Goal: Use online tool/utility: Utilize a website feature to perform a specific function

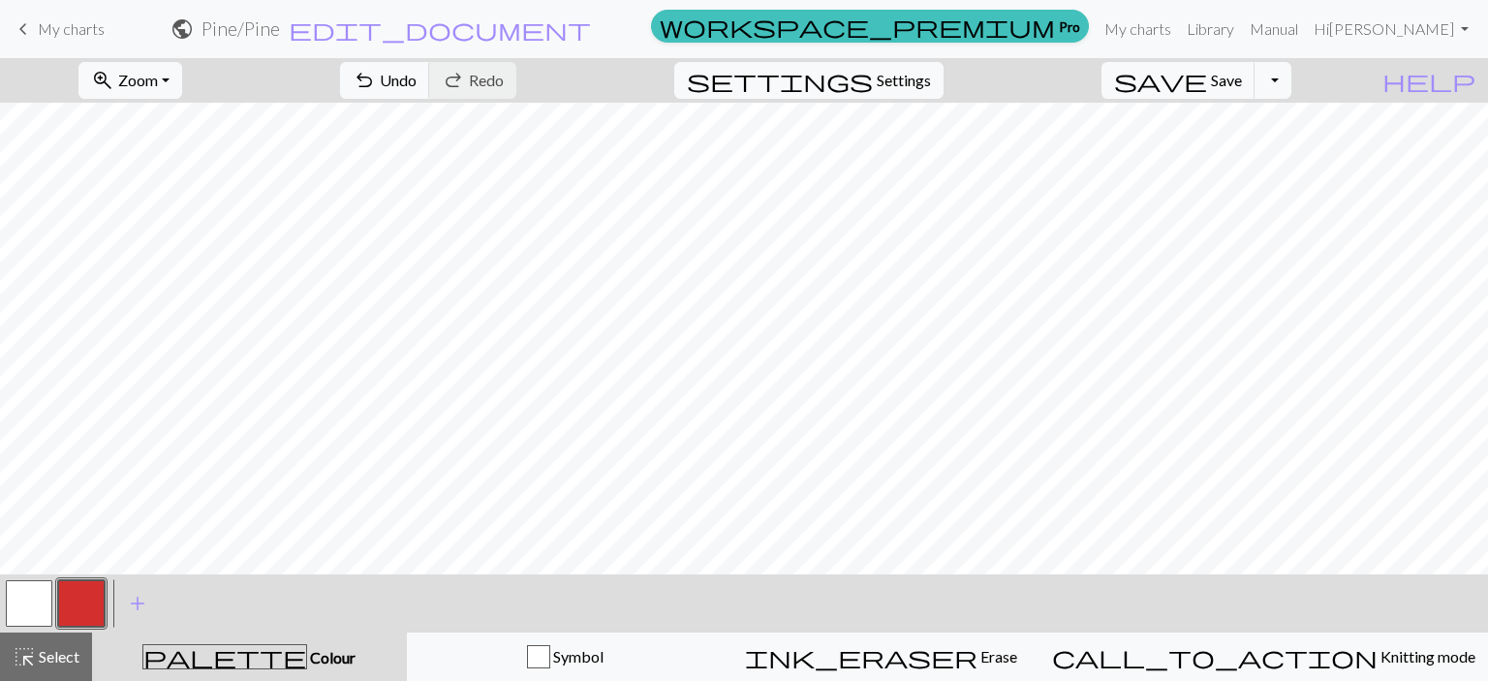
click at [27, 596] on button "button" at bounding box center [29, 603] width 47 height 47
click at [79, 618] on button "button" at bounding box center [81, 603] width 47 height 47
click at [21, 603] on button "button" at bounding box center [29, 603] width 47 height 47
click at [94, 611] on button "button" at bounding box center [81, 603] width 47 height 47
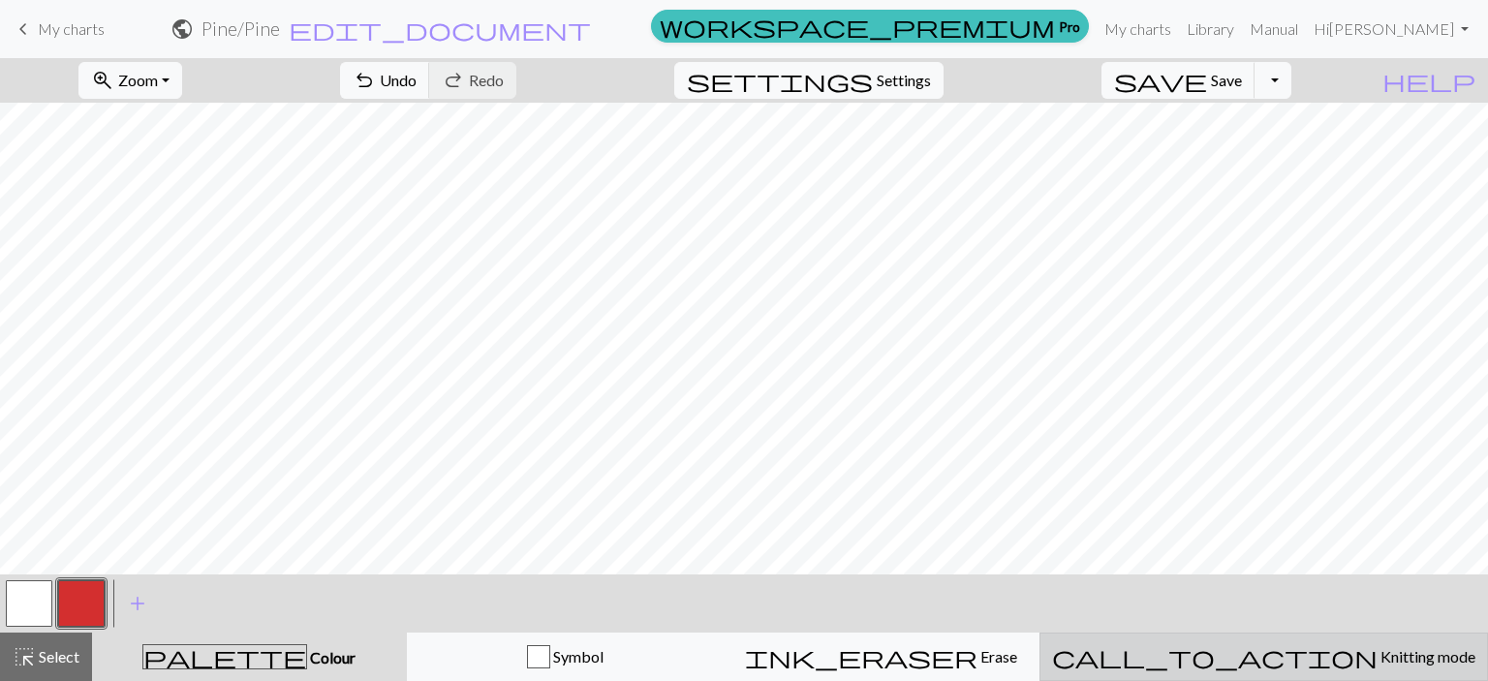
click at [1336, 667] on div "call_to_action Knitting mode Knitting mode" at bounding box center [1263, 656] width 423 height 23
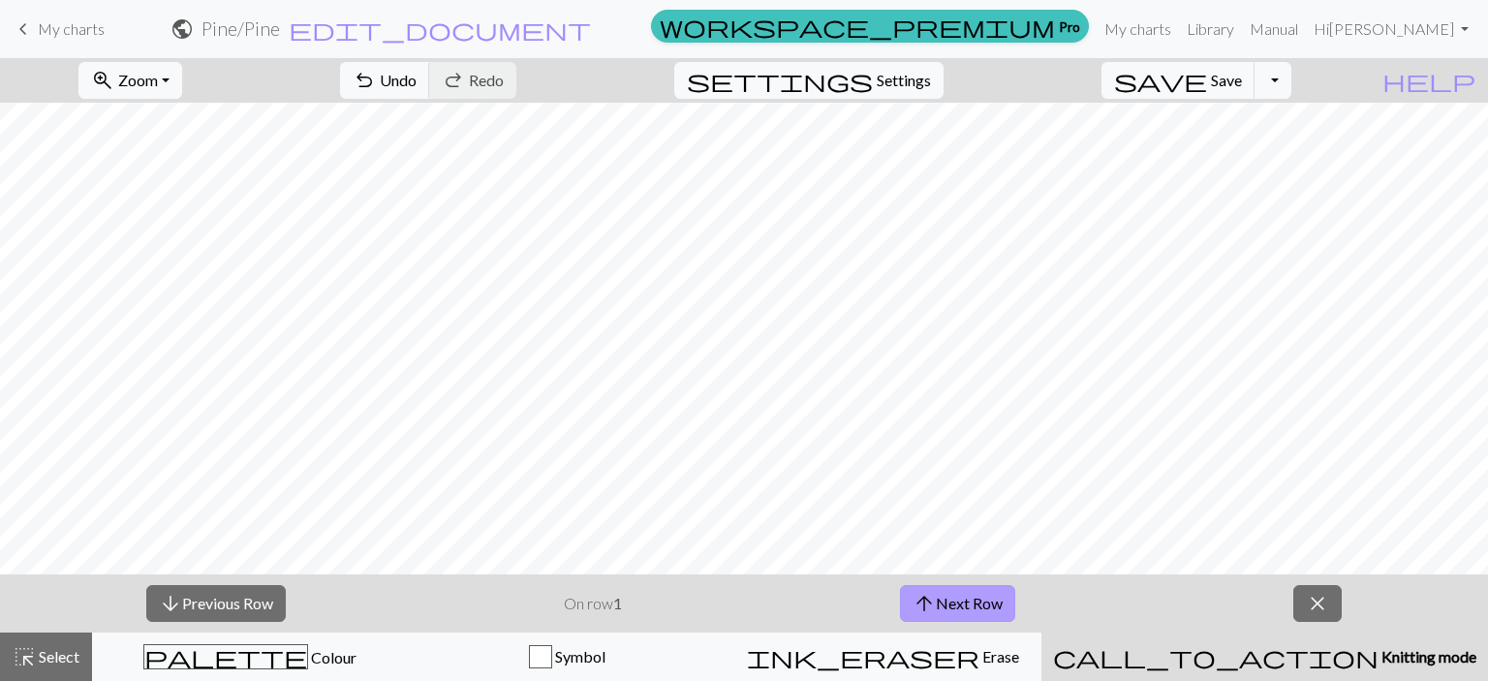
click at [957, 595] on button "arrow_upward Next Row" at bounding box center [957, 603] width 115 height 37
click at [958, 611] on button "arrow_upward Next Row" at bounding box center [957, 603] width 115 height 37
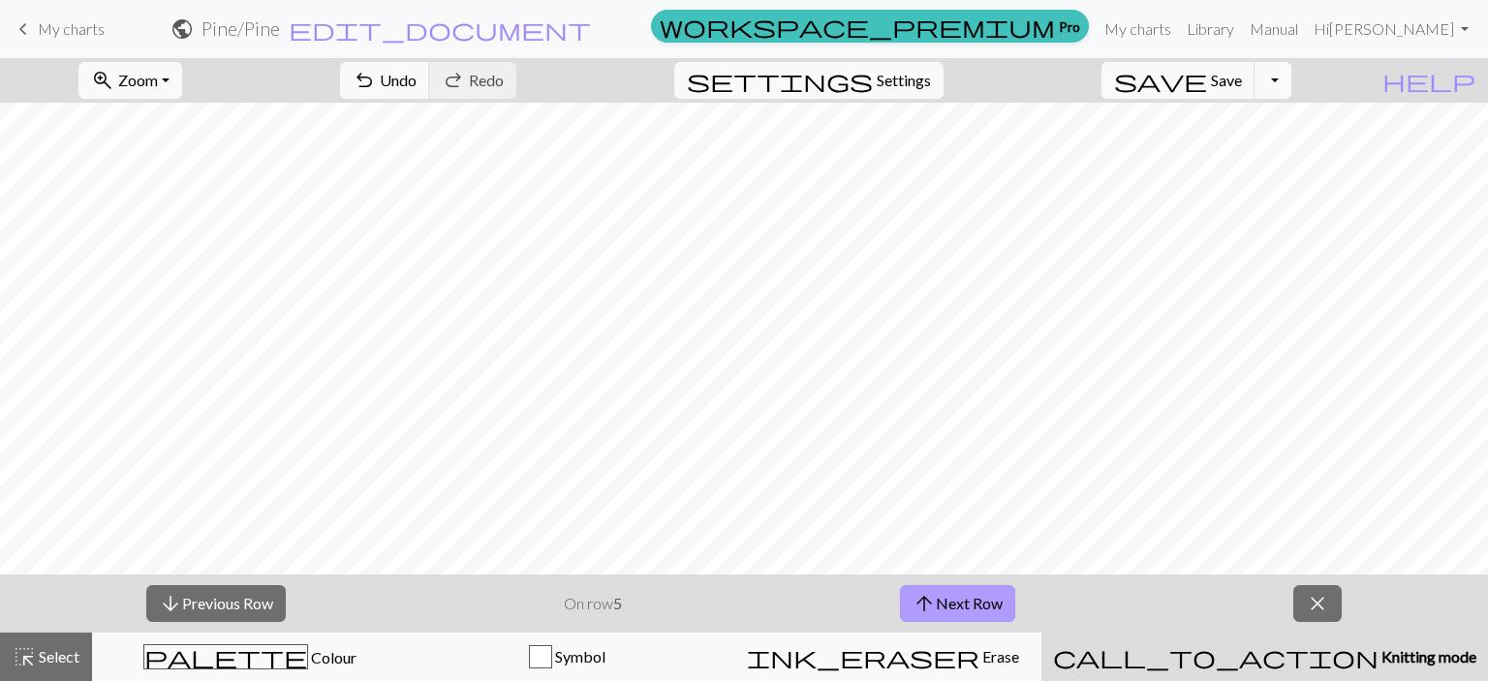
click at [958, 611] on button "arrow_upward Next Row" at bounding box center [957, 603] width 115 height 37
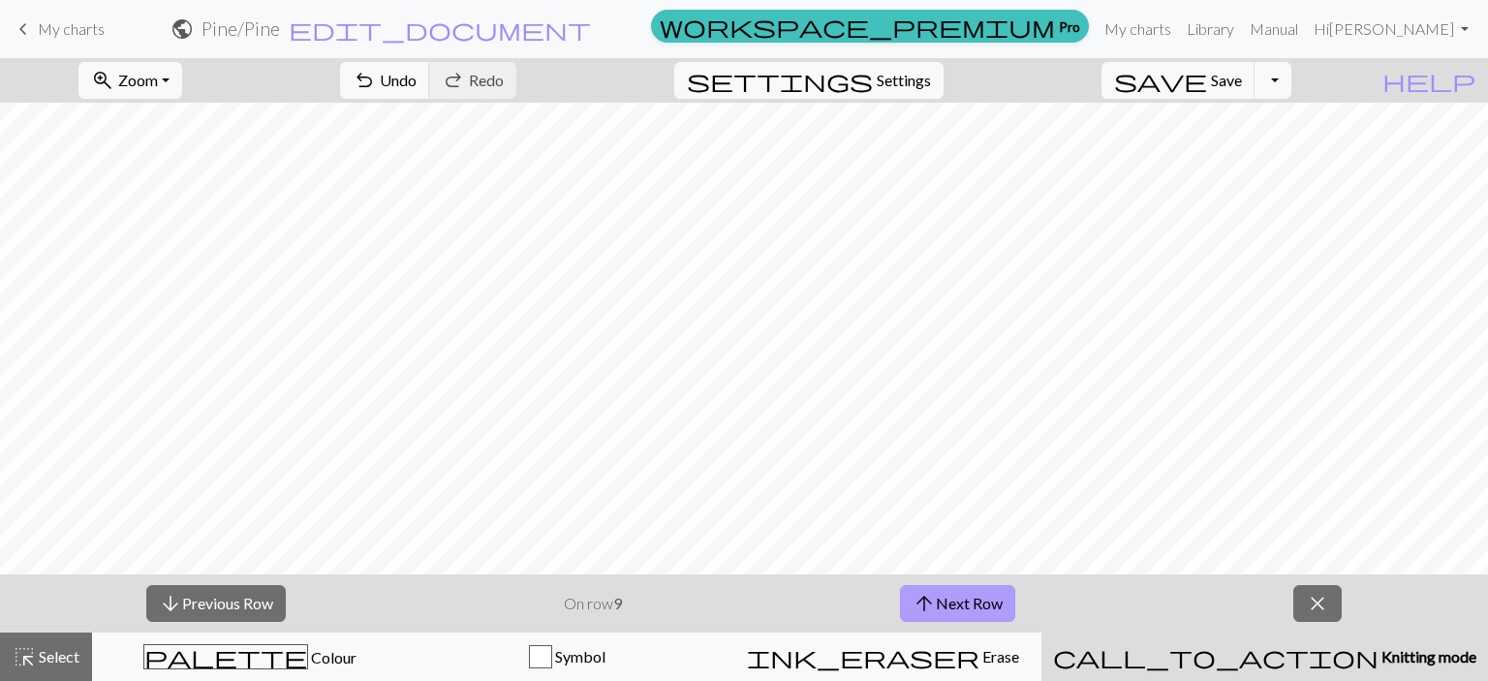
click at [958, 611] on button "arrow_upward Next Row" at bounding box center [957, 603] width 115 height 37
click at [958, 611] on button "arrow_upward Next Row" at bounding box center [960, 603] width 115 height 37
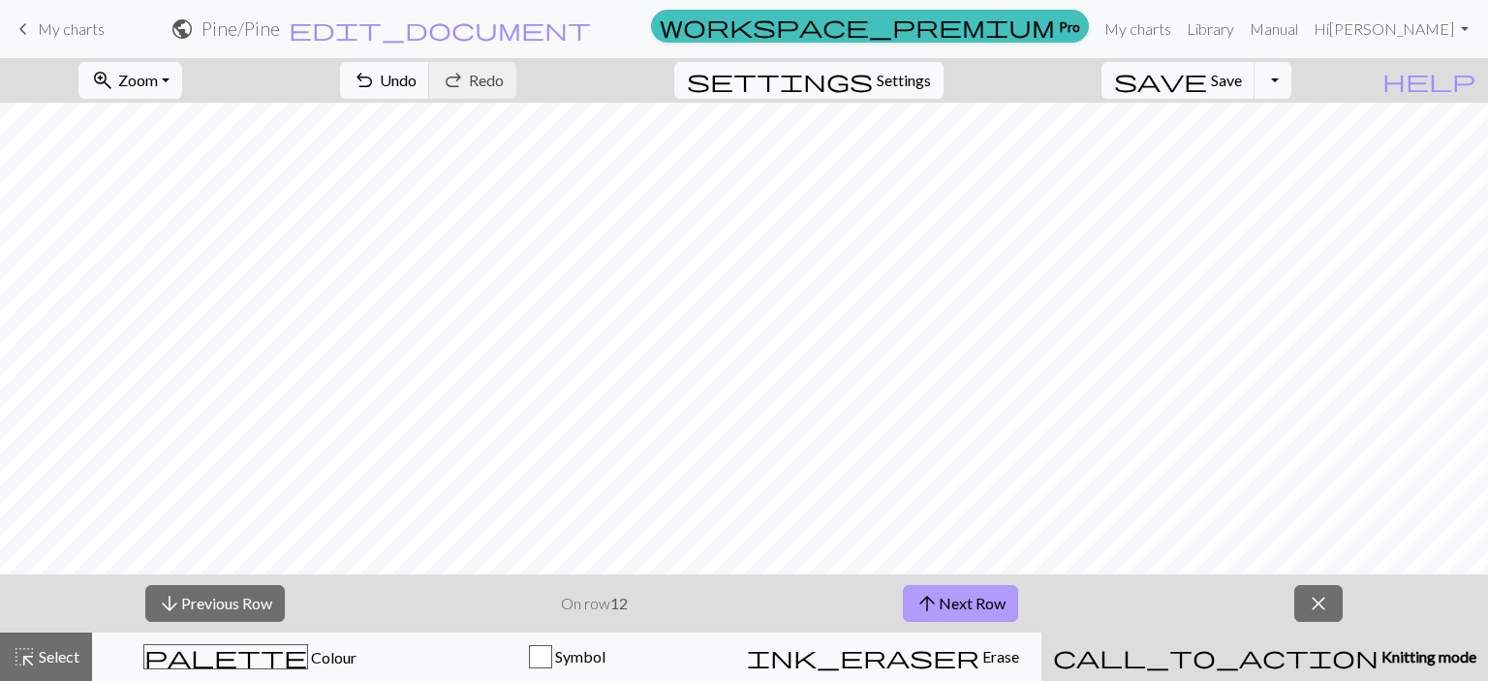
click at [958, 611] on button "arrow_upward Next Row" at bounding box center [960, 603] width 115 height 37
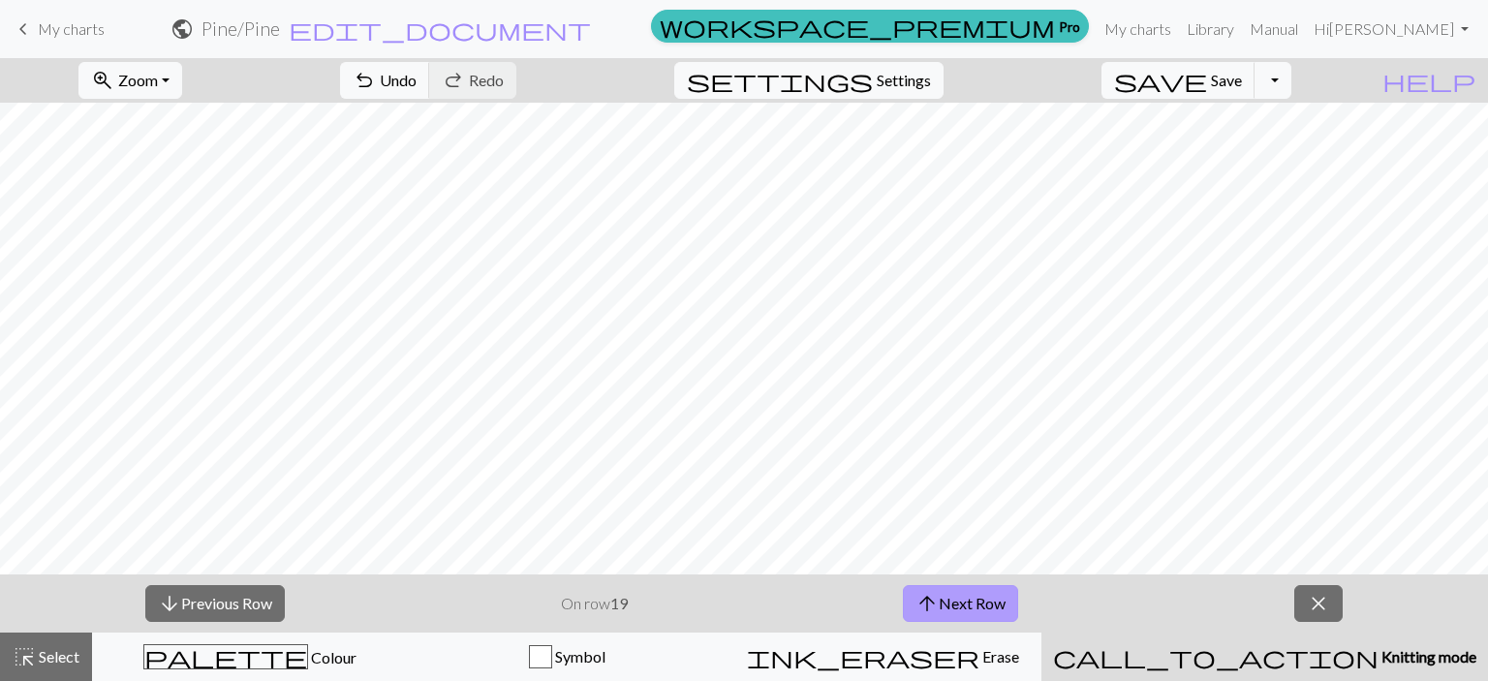
click at [958, 611] on button "arrow_upward Next Row" at bounding box center [960, 603] width 115 height 37
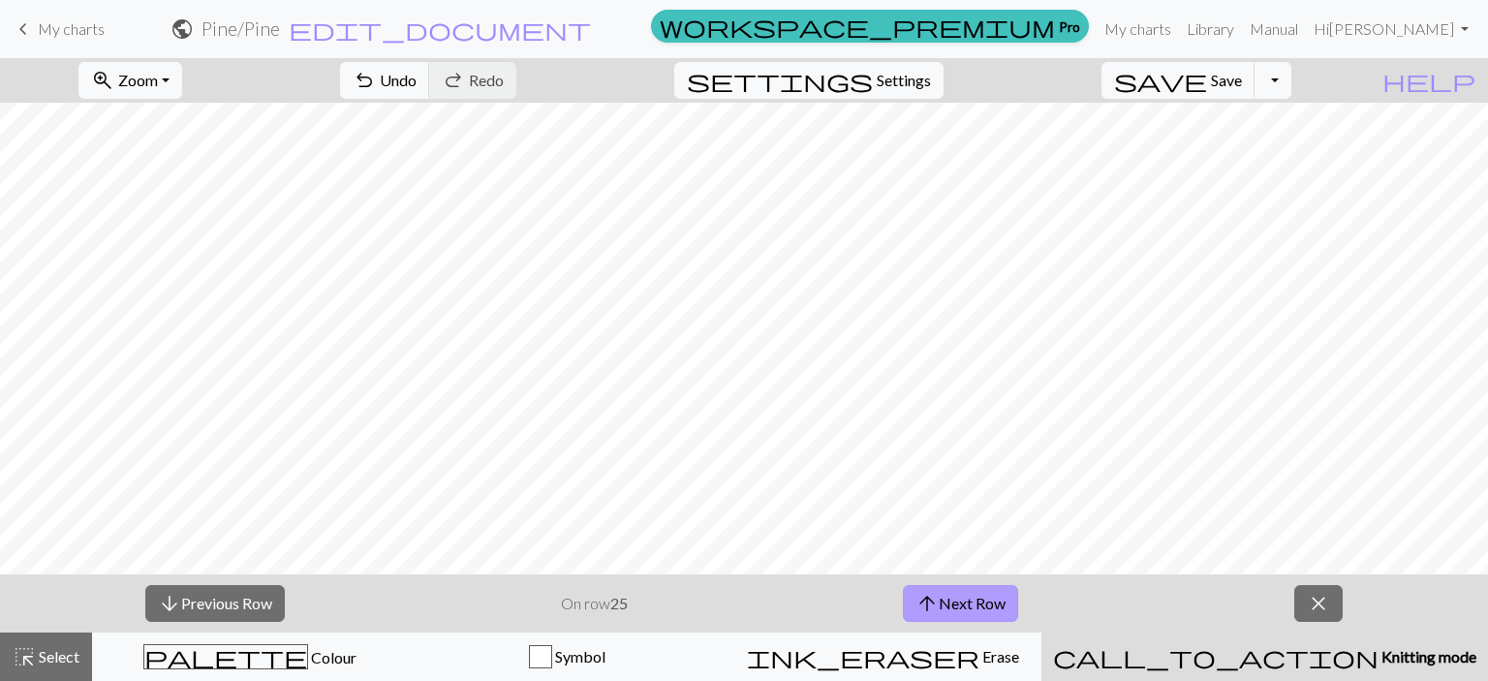
click at [958, 611] on button "arrow_upward Next Row" at bounding box center [960, 603] width 115 height 37
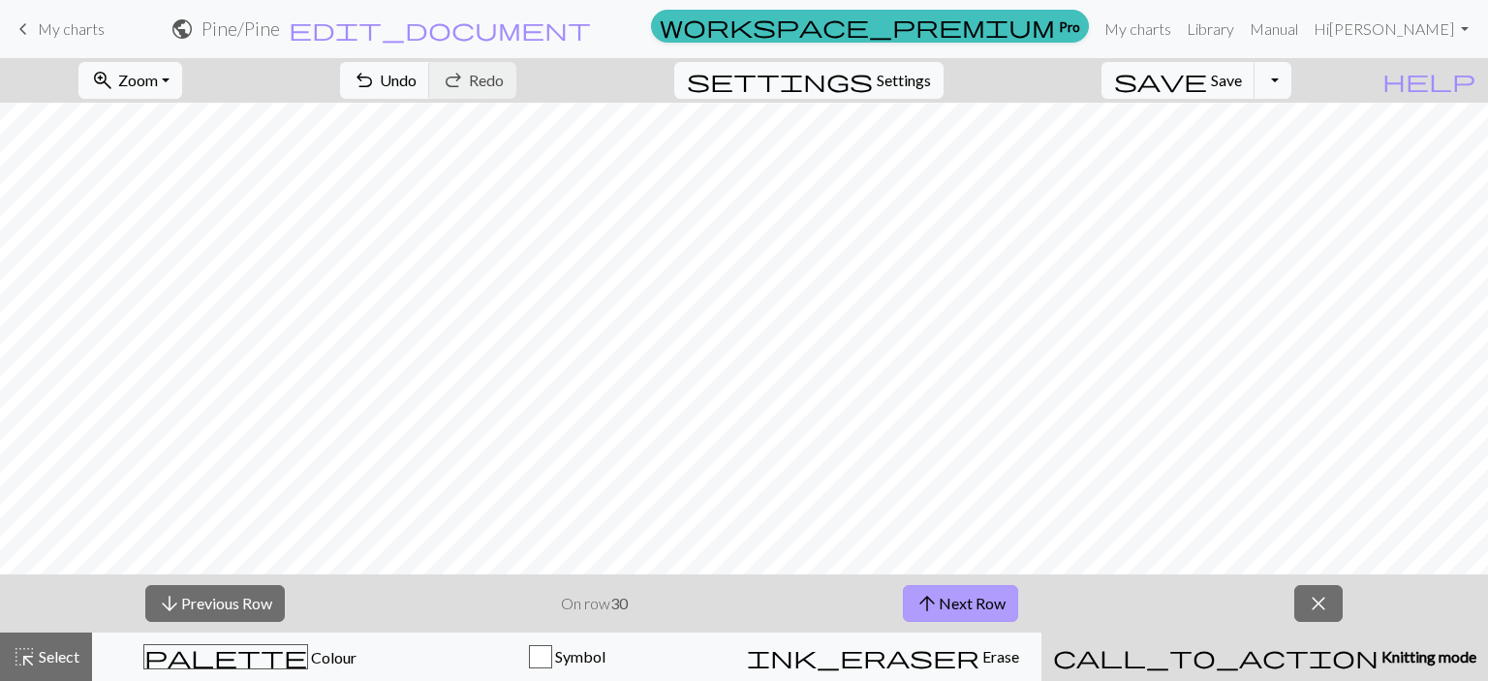
click at [958, 611] on button "arrow_upward Next Row" at bounding box center [960, 603] width 115 height 37
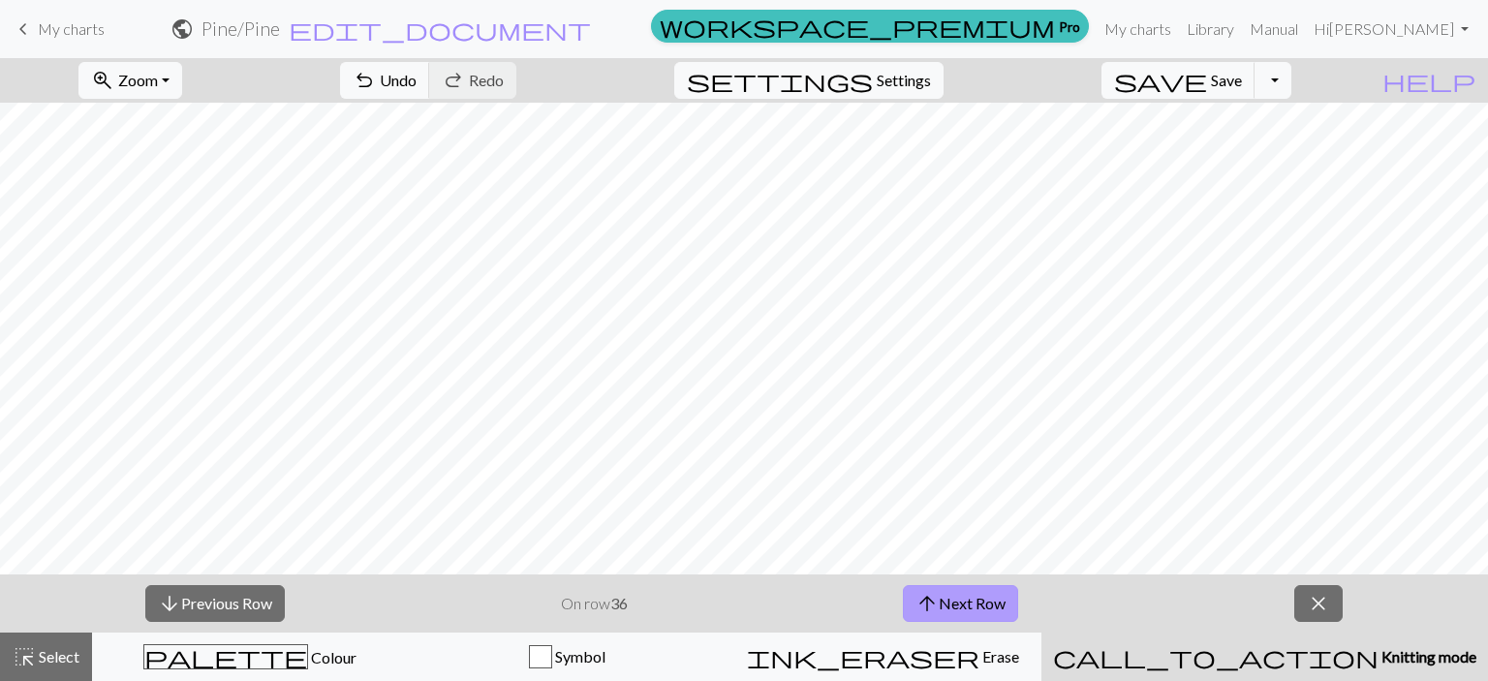
click at [958, 611] on button "arrow_upward Next Row" at bounding box center [960, 603] width 115 height 37
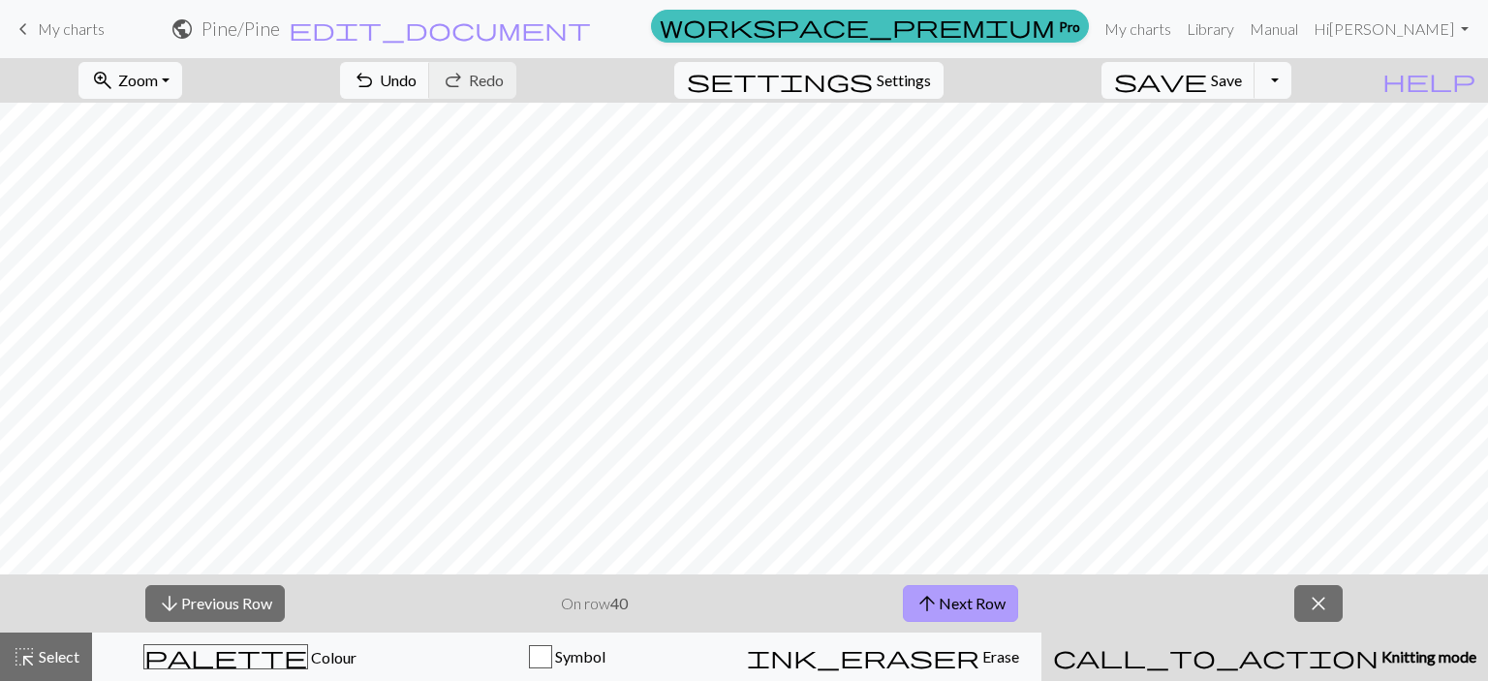
click at [958, 611] on button "arrow_upward Next Row" at bounding box center [960, 603] width 115 height 37
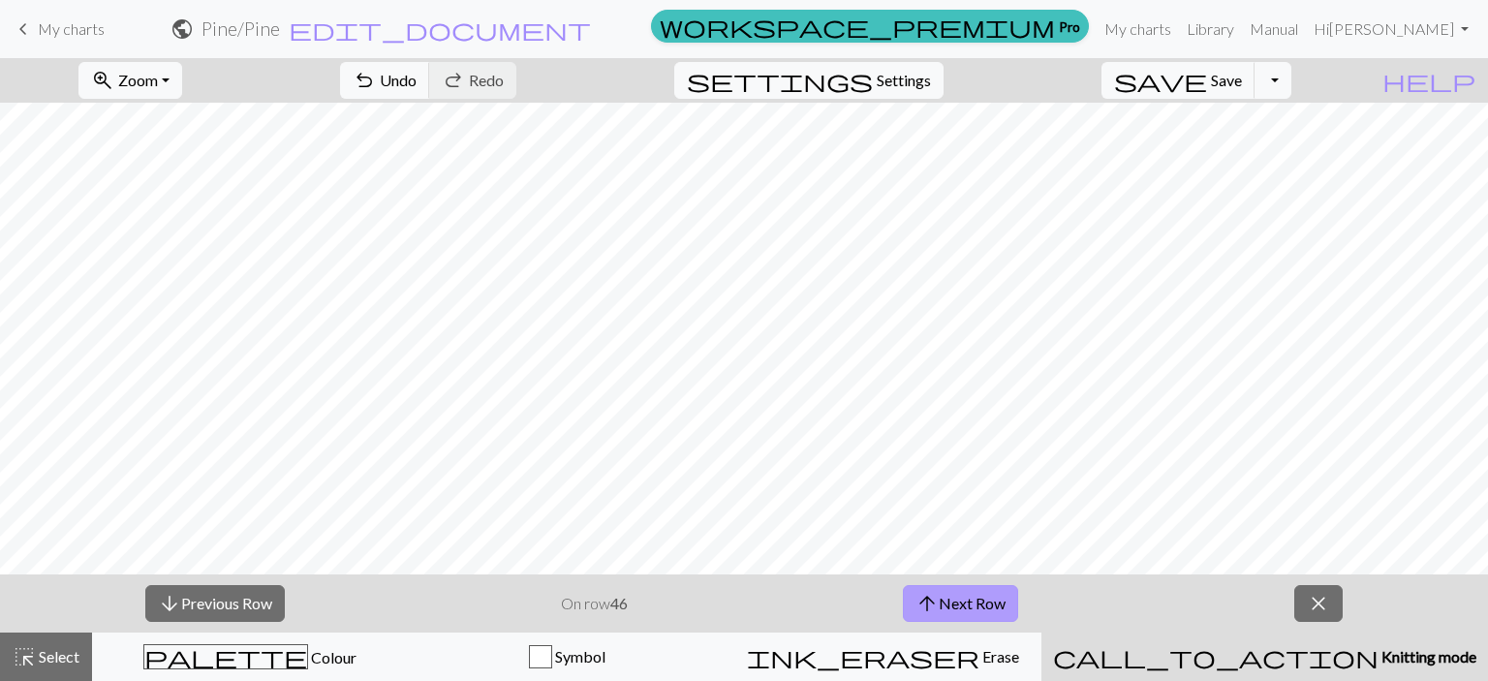
click at [958, 611] on button "arrow_upward Next Row" at bounding box center [960, 603] width 115 height 37
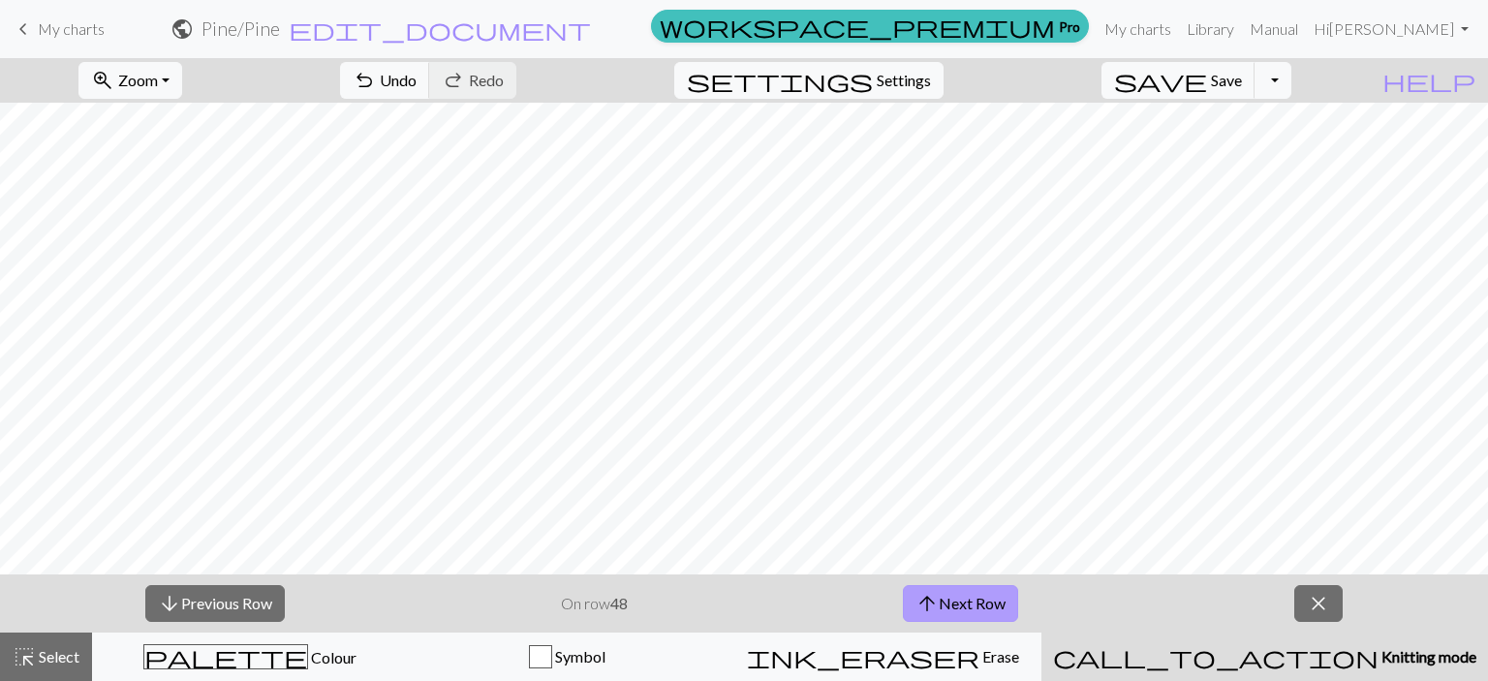
click at [958, 611] on button "arrow_upward Next Row" at bounding box center [960, 603] width 115 height 37
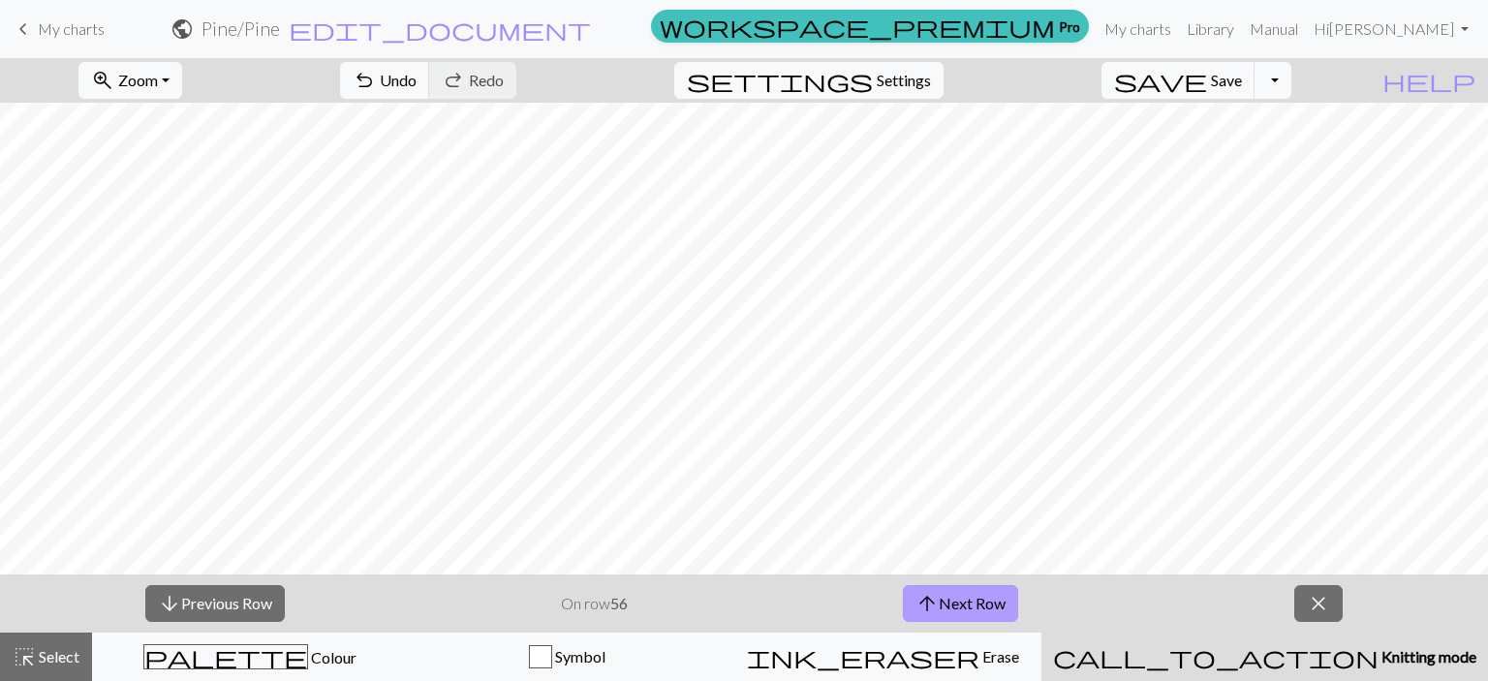
click at [958, 611] on button "arrow_upward Next Row" at bounding box center [960, 603] width 115 height 37
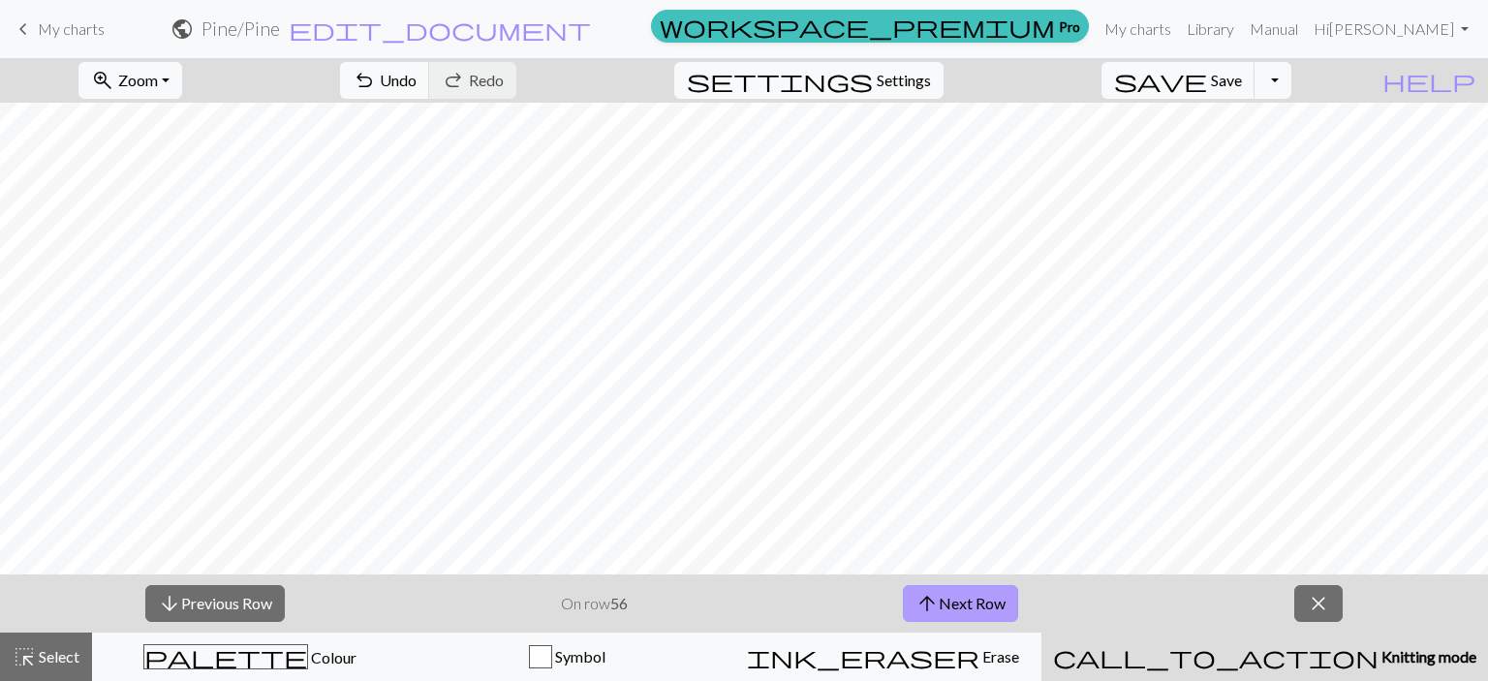
click at [958, 611] on button "arrow_upward Next Row" at bounding box center [960, 603] width 115 height 37
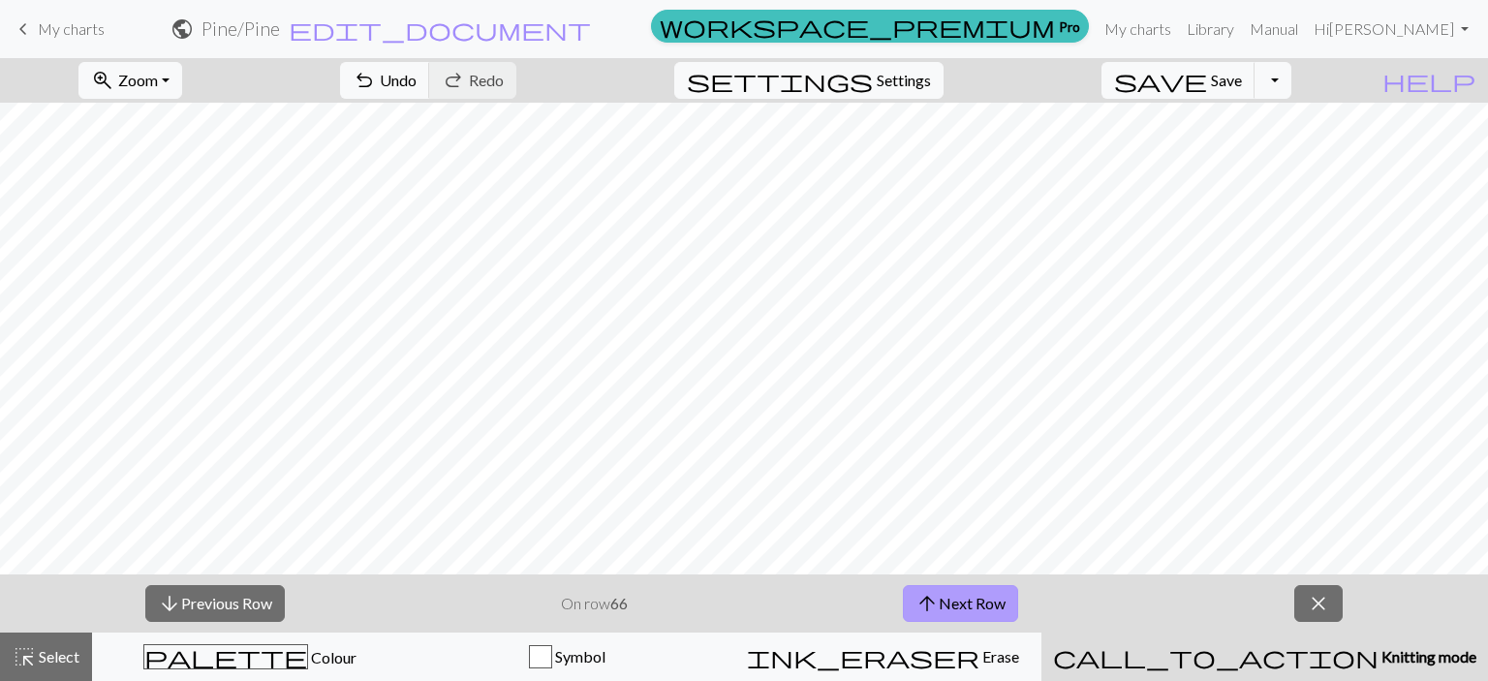
click at [958, 611] on button "arrow_upward Next Row" at bounding box center [960, 603] width 115 height 37
click at [194, 600] on button "arrow_downward Previous Row" at bounding box center [215, 603] width 140 height 37
click at [938, 614] on span "arrow_upward" at bounding box center [927, 603] width 23 height 27
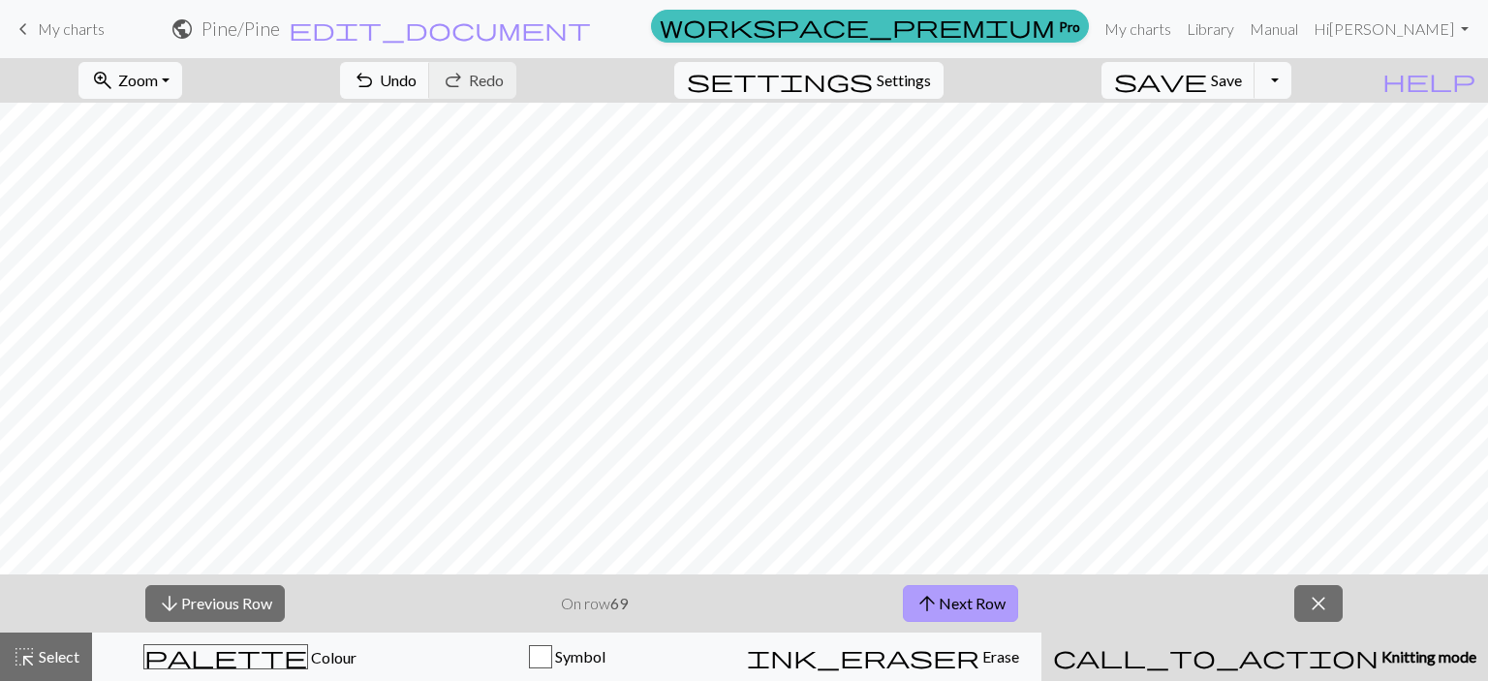
click at [938, 614] on span "arrow_upward" at bounding box center [927, 603] width 23 height 27
click at [979, 600] on button "arrow_upward Next Row" at bounding box center [960, 603] width 115 height 37
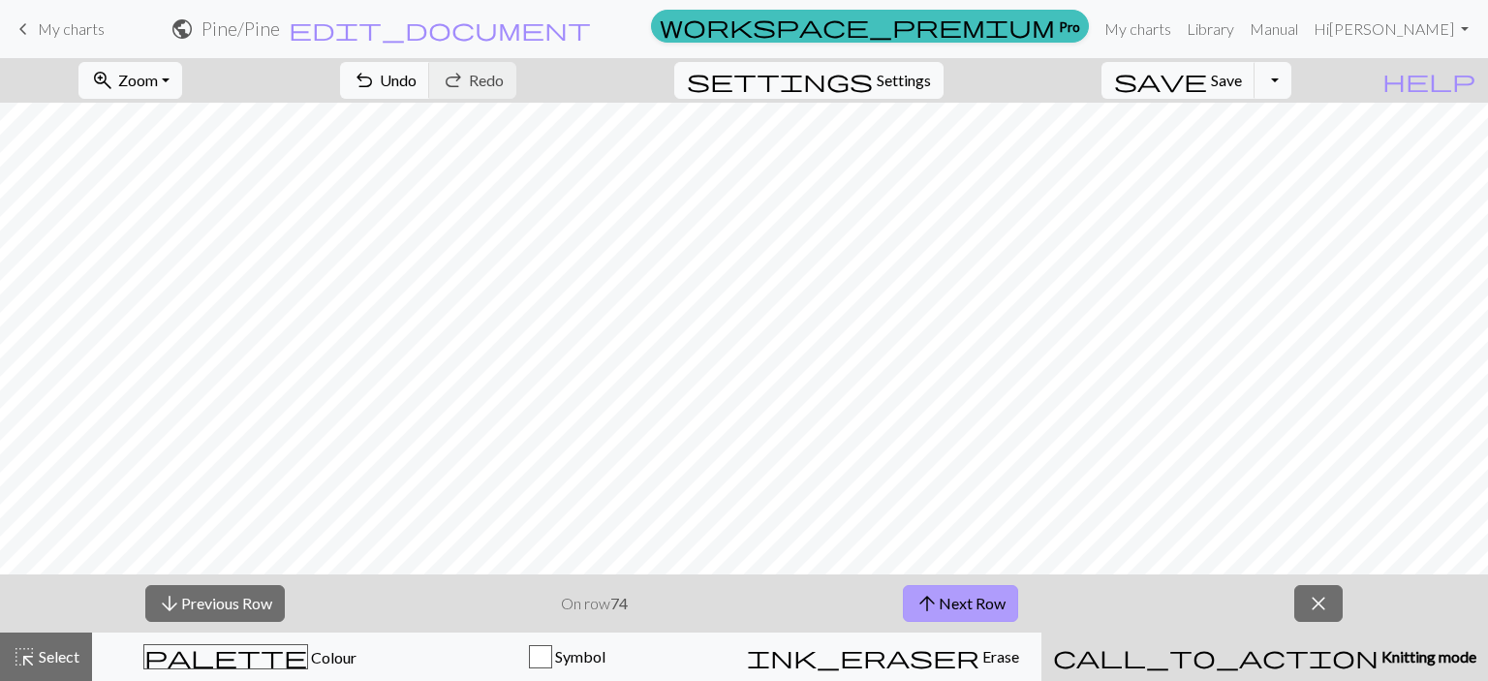
click at [979, 600] on button "arrow_upward Next Row" at bounding box center [960, 603] width 115 height 37
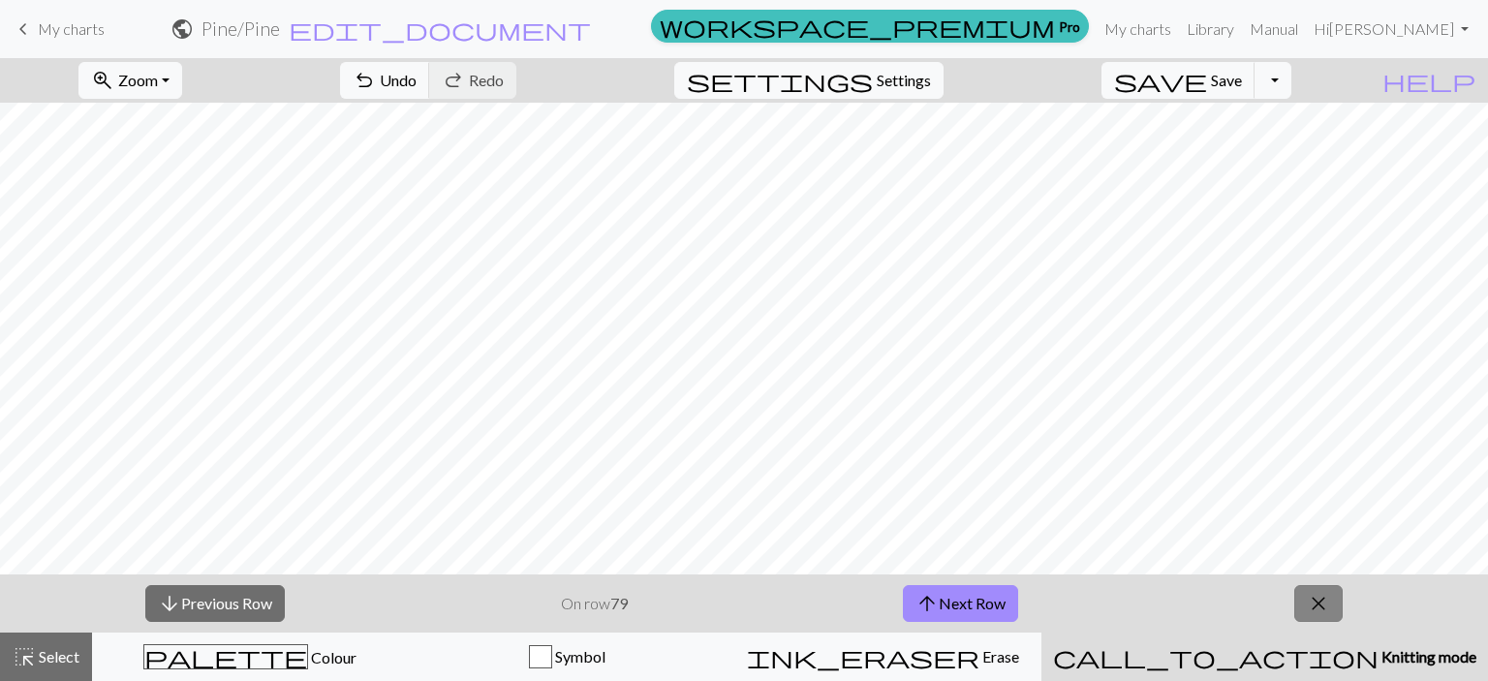
click at [1320, 603] on span "close" at bounding box center [1318, 603] width 23 height 27
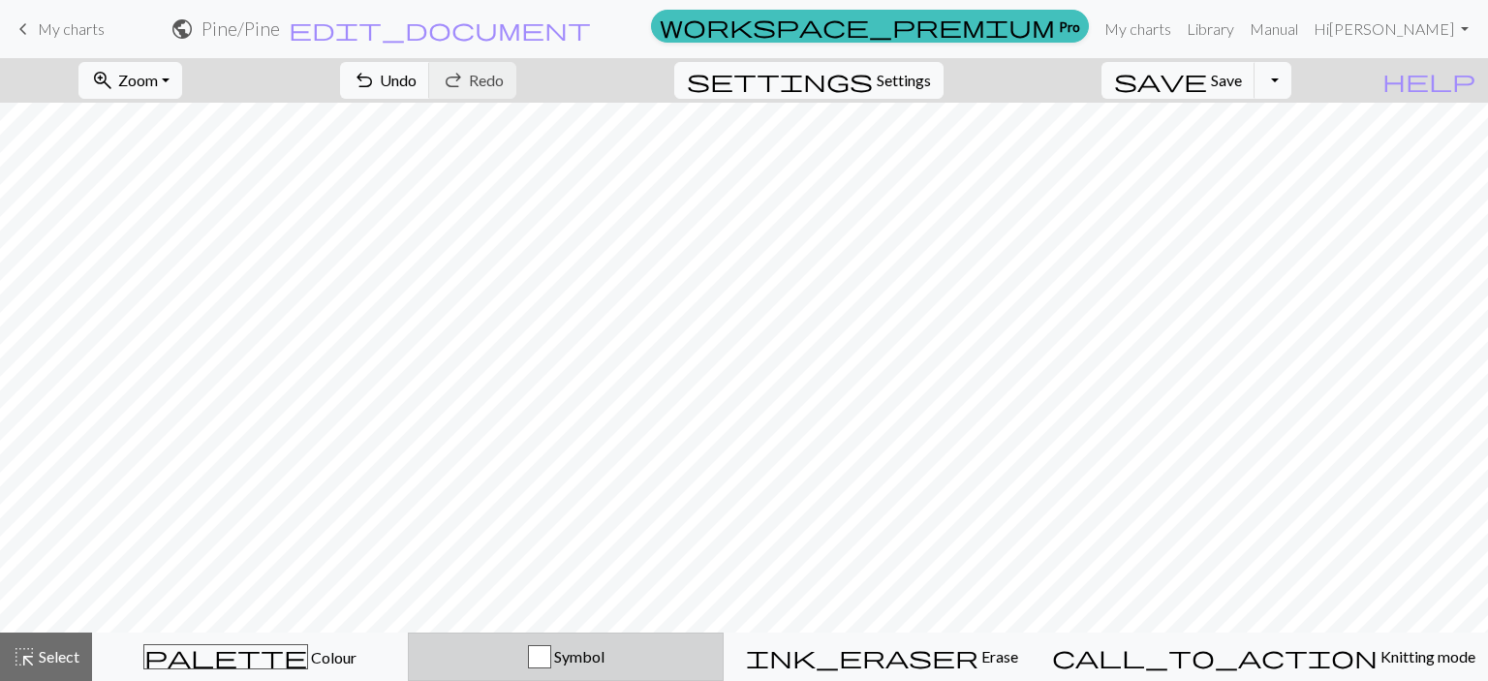
click at [597, 670] on button "Symbol" at bounding box center [566, 657] width 316 height 48
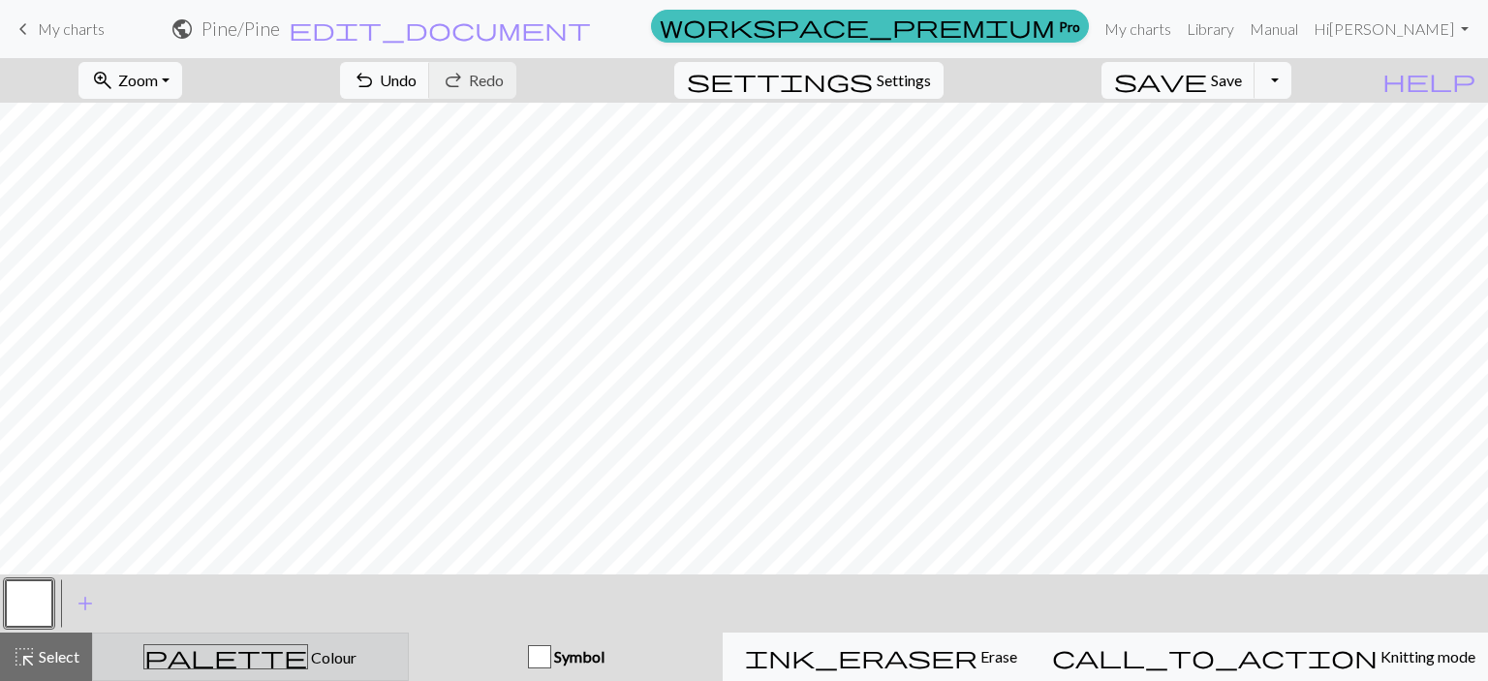
click at [365, 660] on div "palette Colour Colour" at bounding box center [251, 656] width 292 height 25
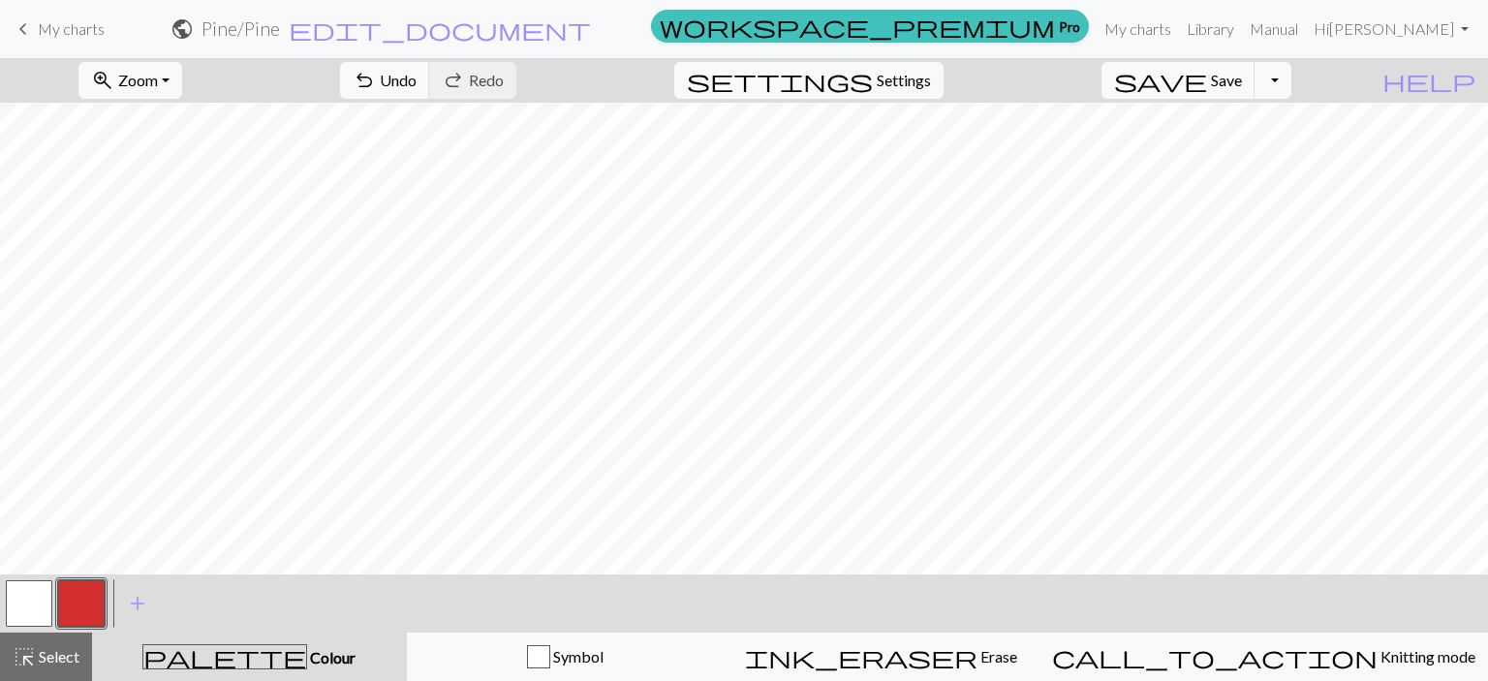
click at [35, 599] on button "button" at bounding box center [29, 603] width 47 height 47
click at [931, 73] on span "Settings" at bounding box center [904, 80] width 54 height 23
select select "aran"
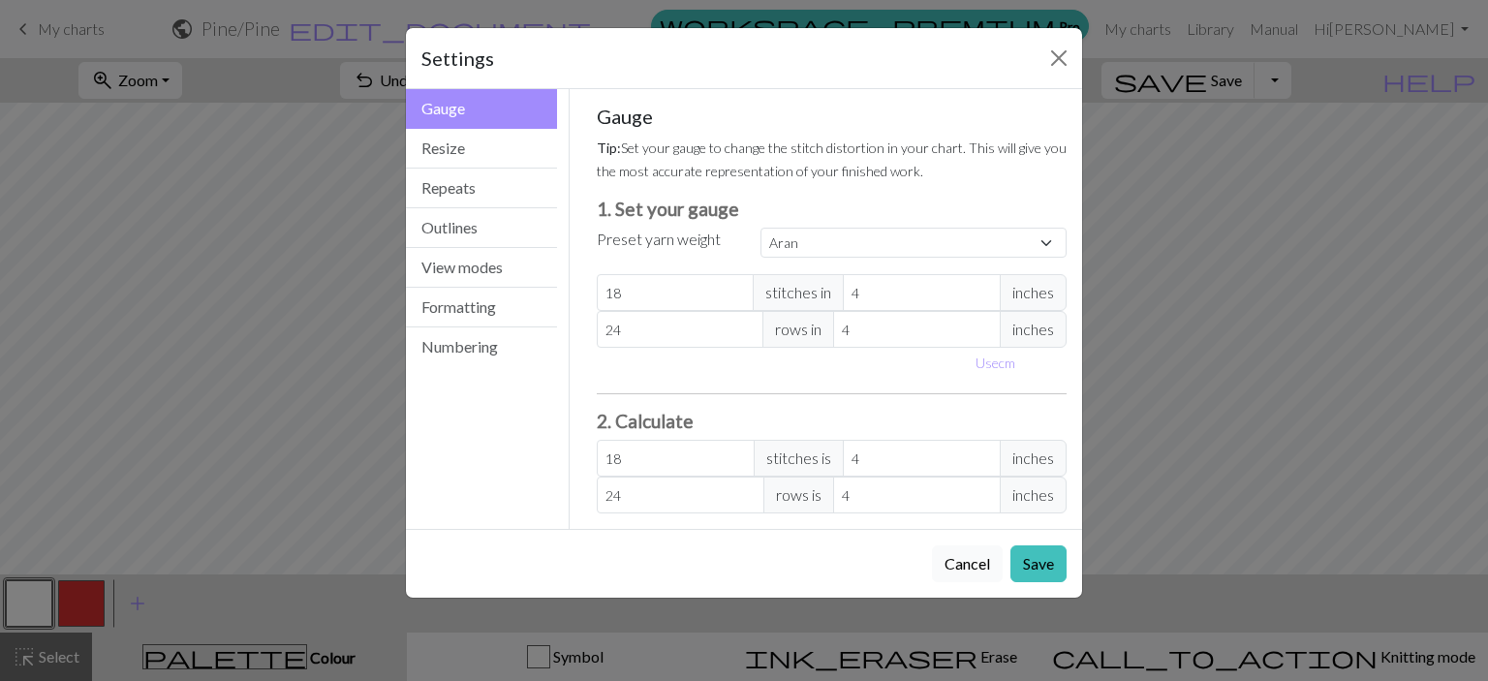
click at [965, 562] on button "Cancel" at bounding box center [967, 564] width 71 height 37
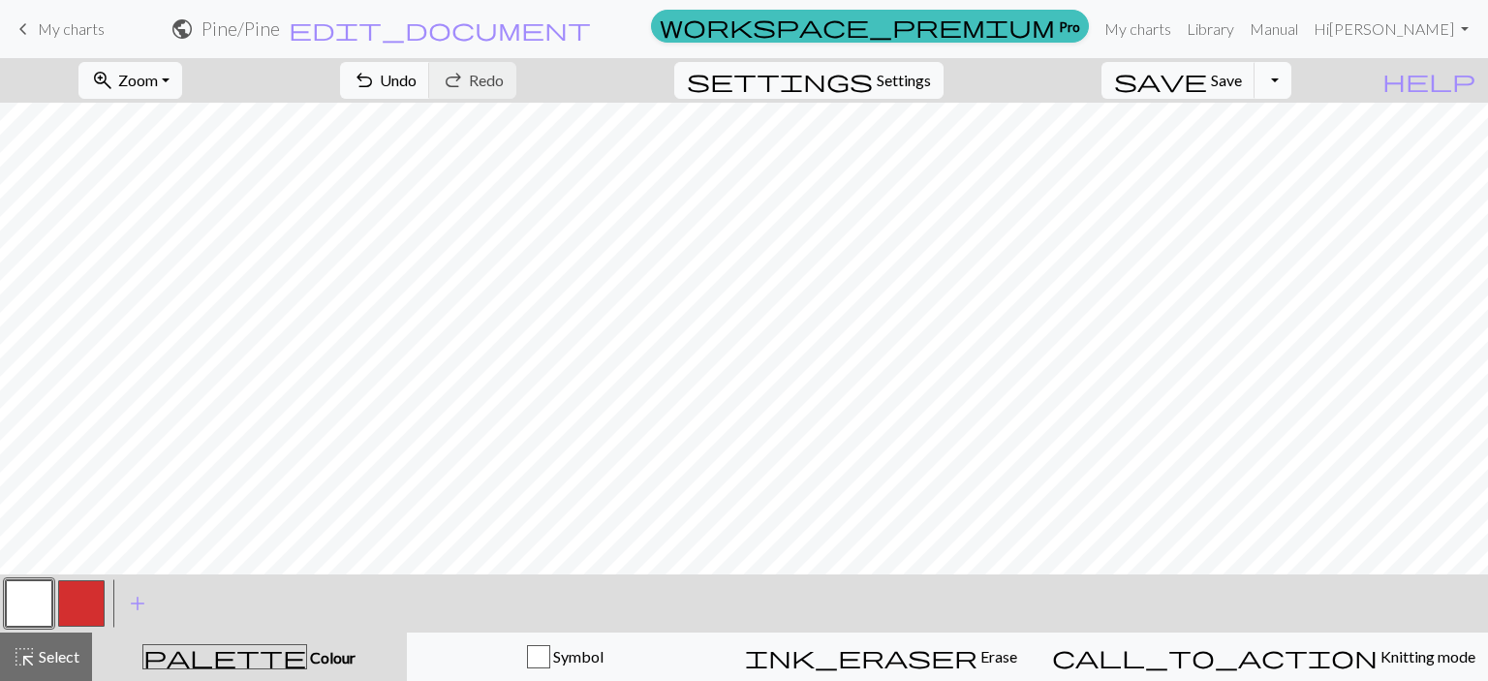
click at [1292, 80] on button "Toggle Dropdown" at bounding box center [1273, 80] width 37 height 37
click at [591, 30] on span "edit_document" at bounding box center [440, 29] width 302 height 27
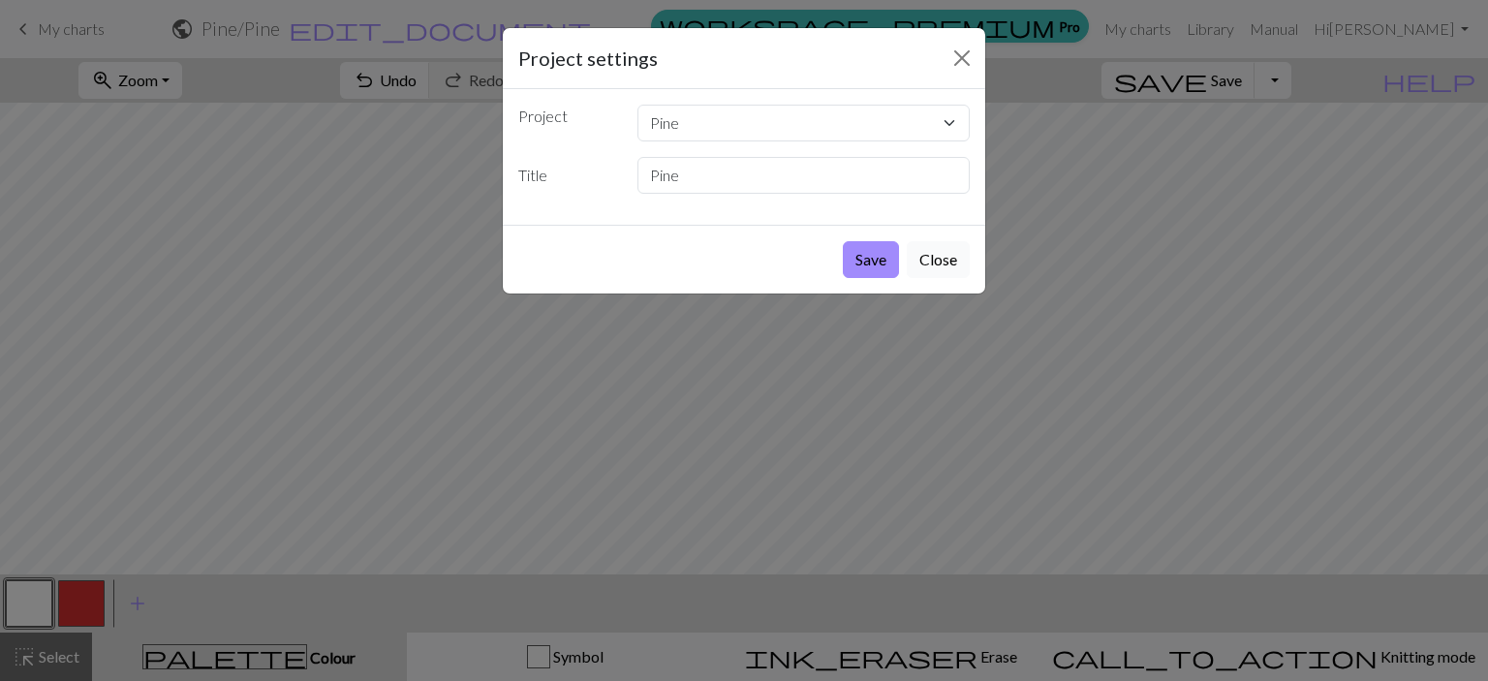
click at [943, 268] on button "Close" at bounding box center [938, 259] width 63 height 37
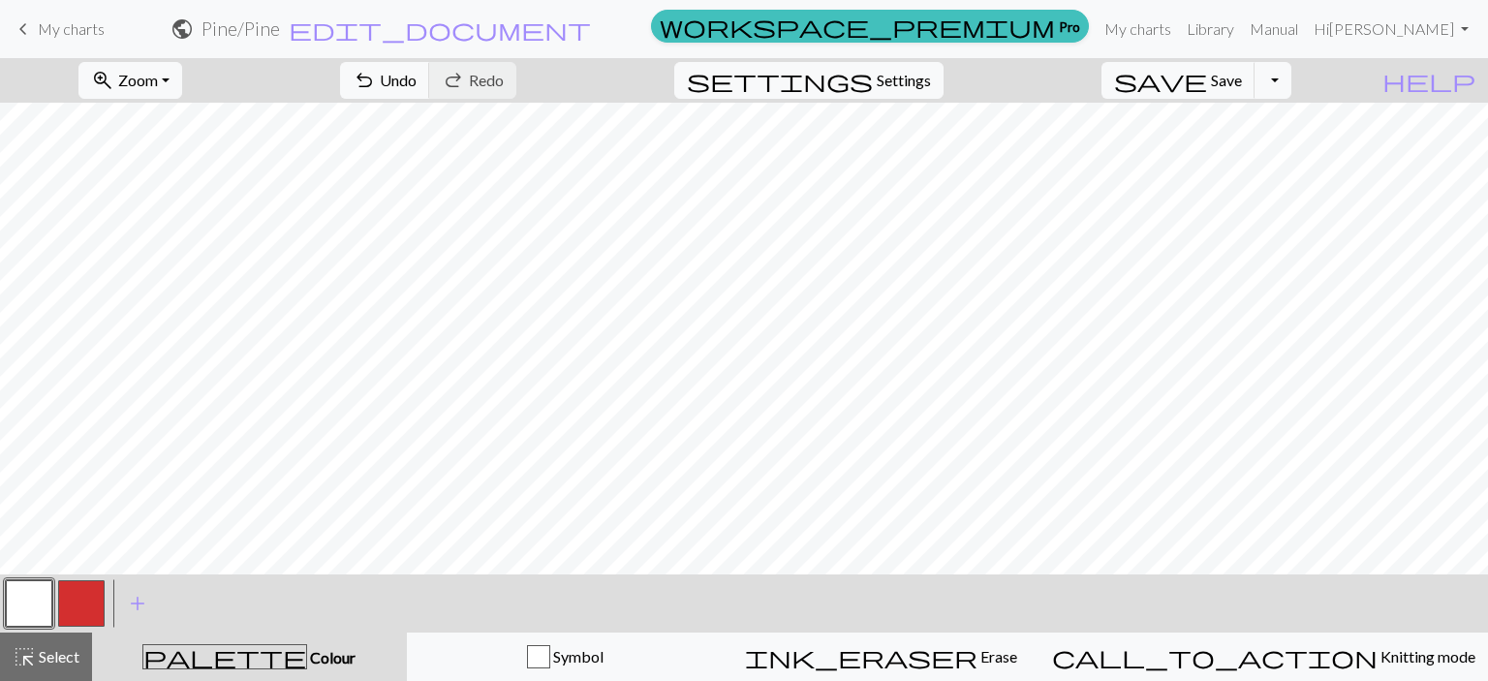
click at [43, 25] on span "My charts" at bounding box center [71, 28] width 67 height 18
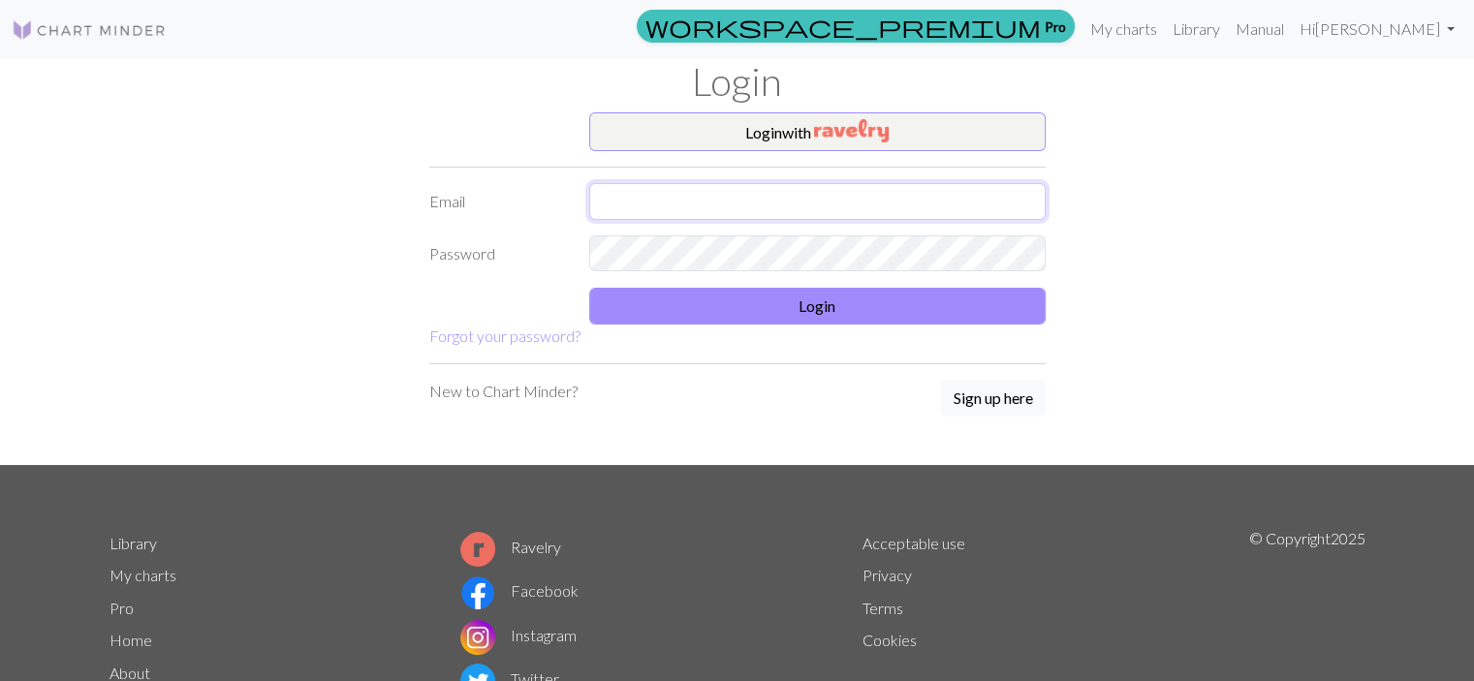
type input "[PERSON_NAME][EMAIL_ADDRESS][PERSON_NAME][DOMAIN_NAME]"
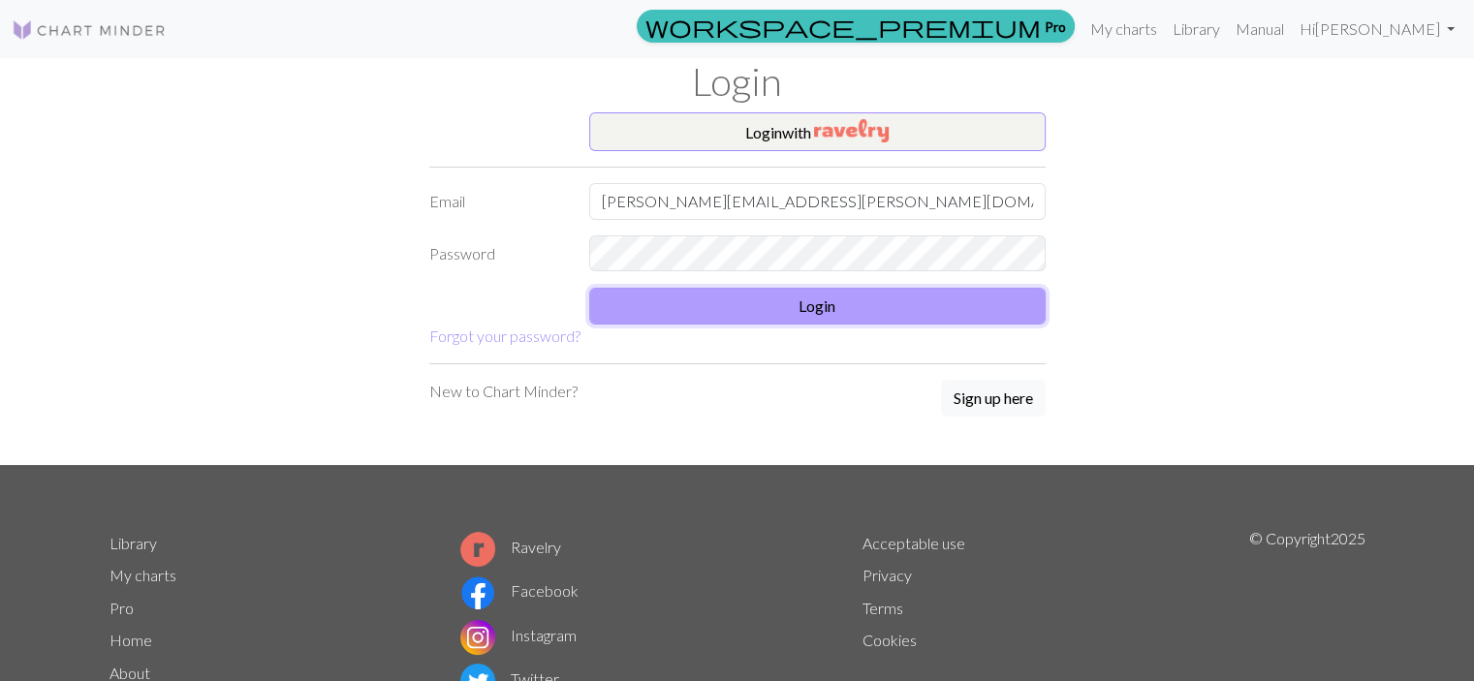
click at [823, 309] on button "Login" at bounding box center [817, 306] width 456 height 37
